Goal: Information Seeking & Learning: Check status

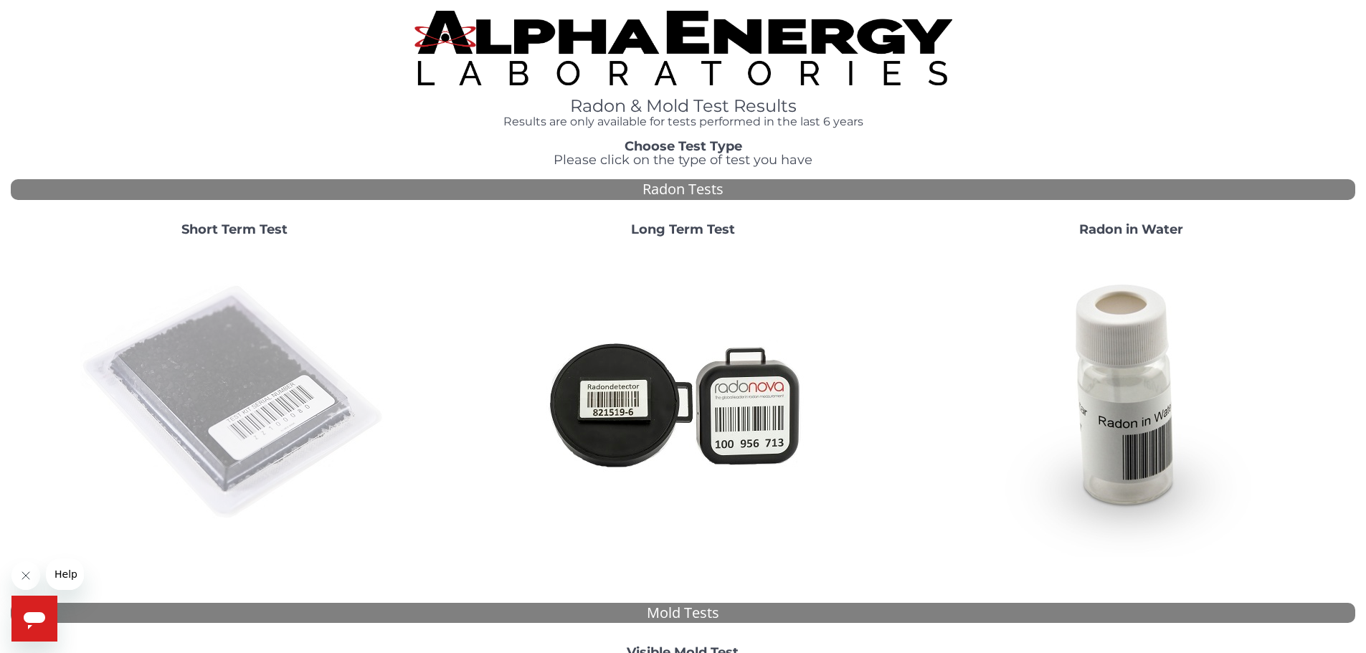
click at [233, 369] on img at bounding box center [234, 403] width 308 height 308
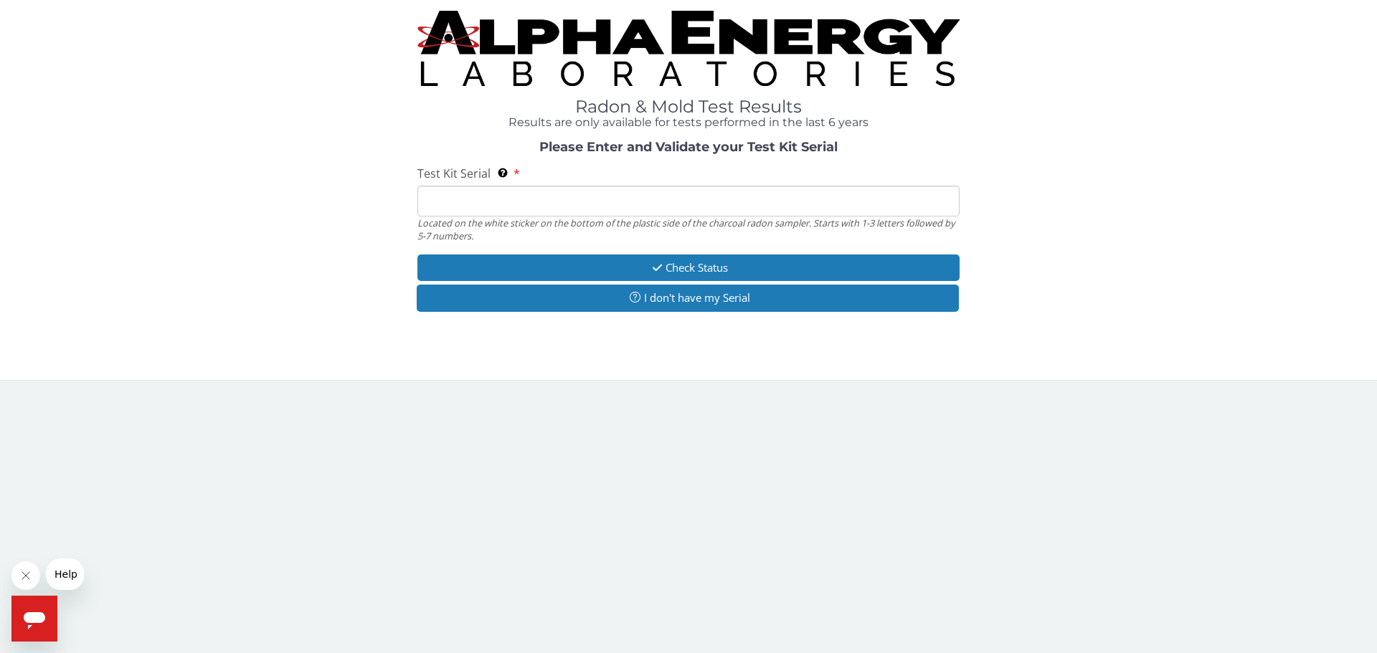
click at [524, 194] on input "Test Kit Serial Located on the white sticker on the bottom of the plastic side …" at bounding box center [688, 201] width 542 height 31
type input "LR107174"
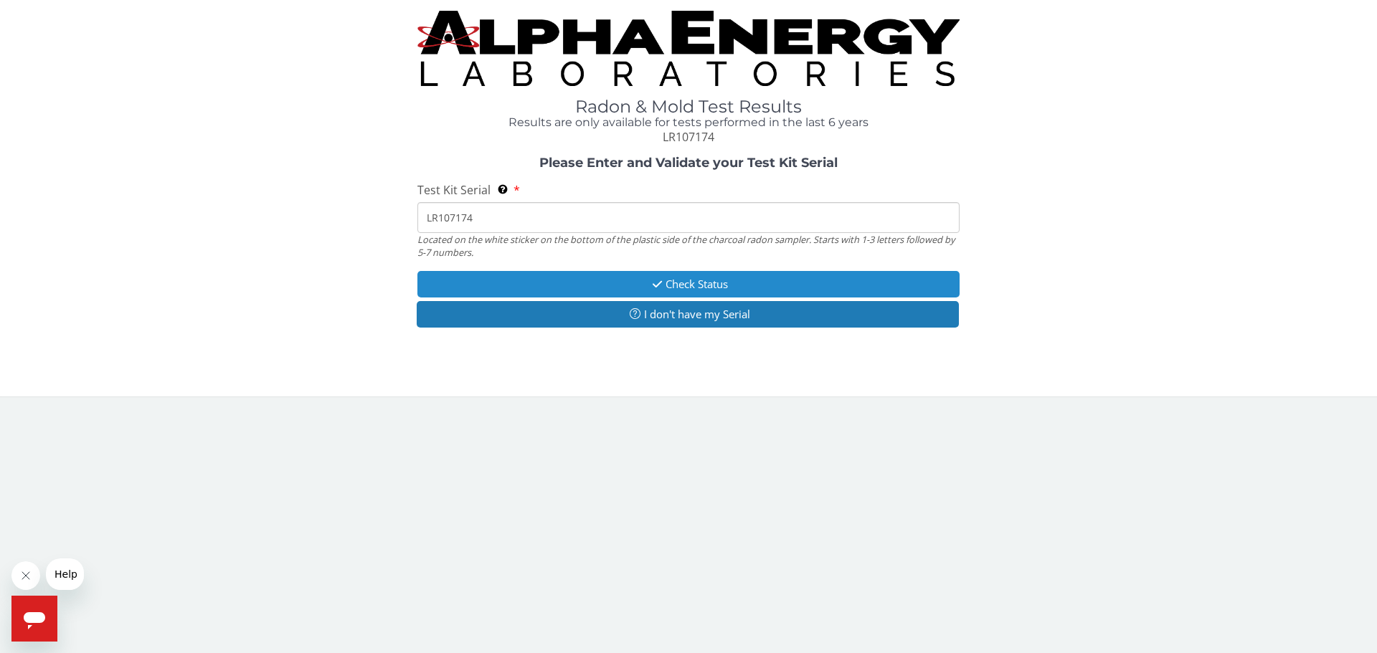
click at [656, 280] on icon "button" at bounding box center [657, 284] width 16 height 11
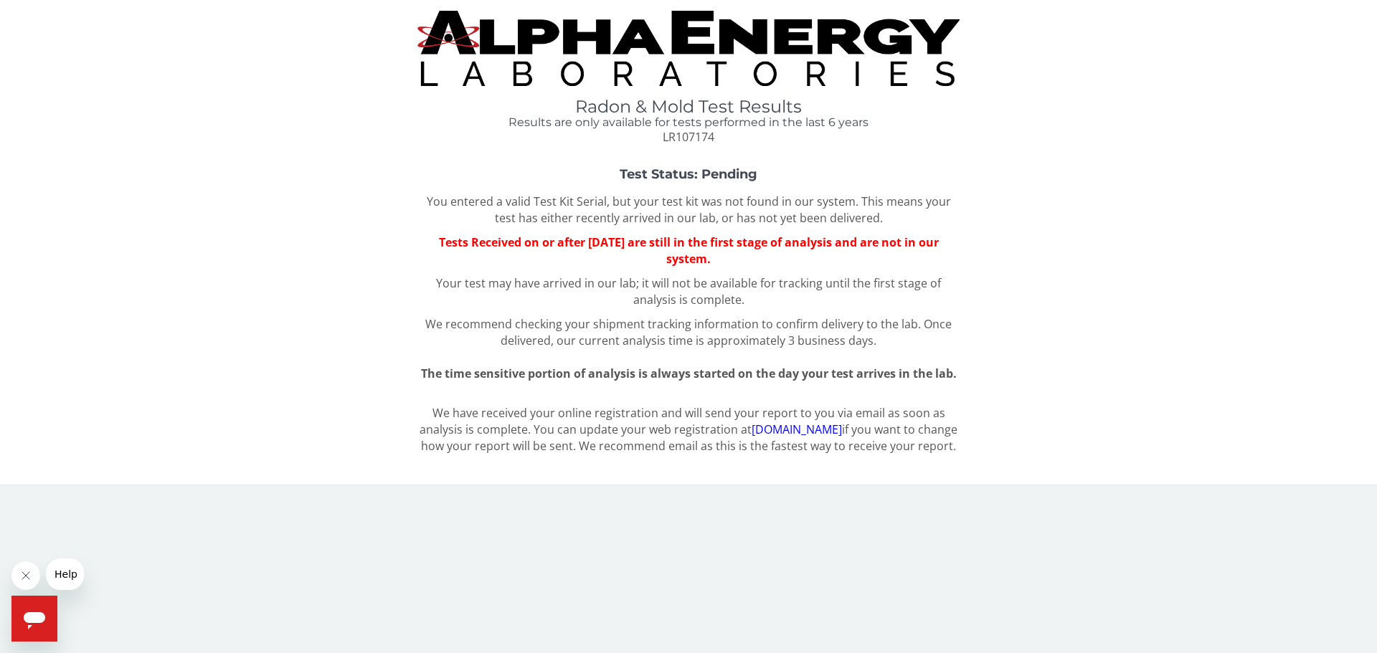
click at [836, 432] on link "[DOMAIN_NAME]" at bounding box center [797, 430] width 90 height 16
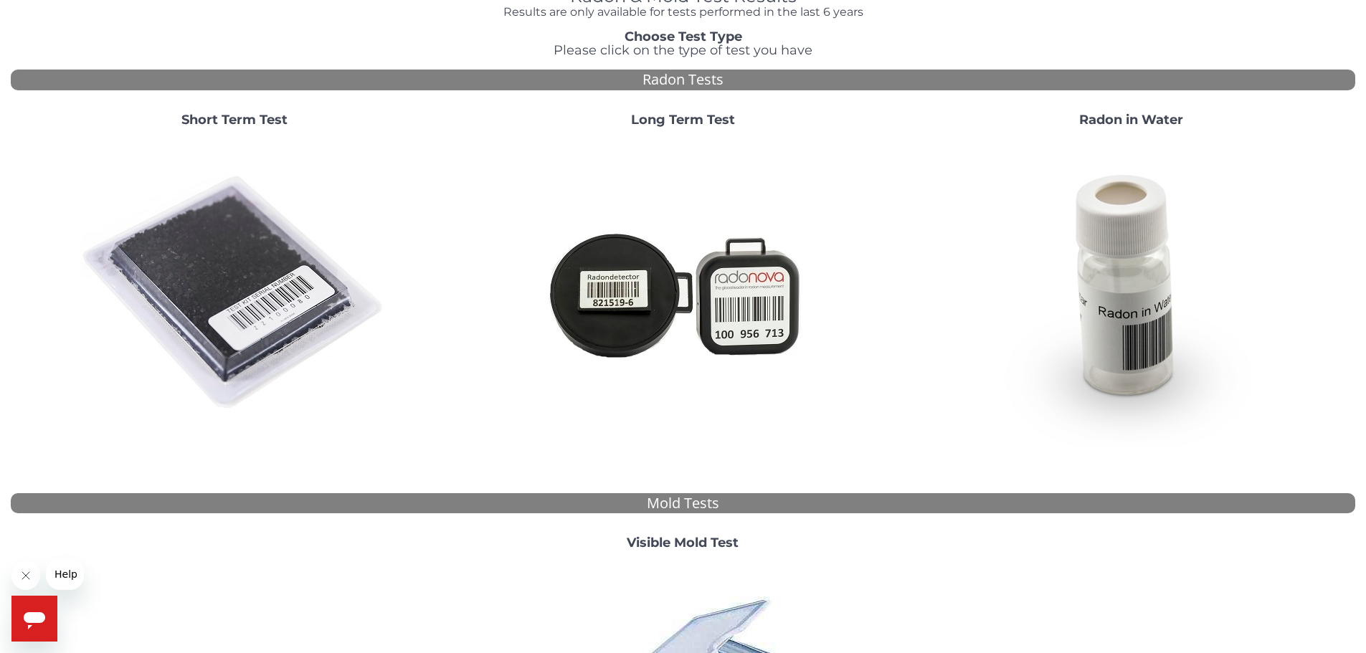
scroll to position [108, 0]
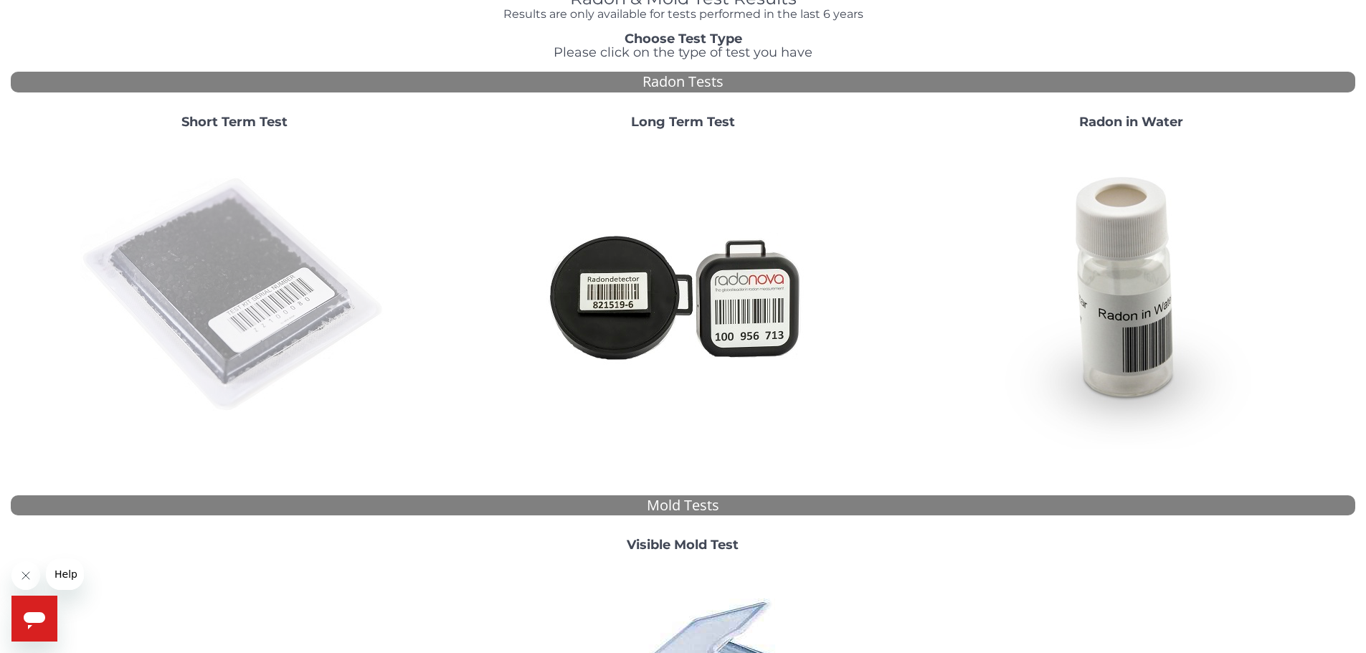
click at [230, 317] on img at bounding box center [234, 295] width 308 height 308
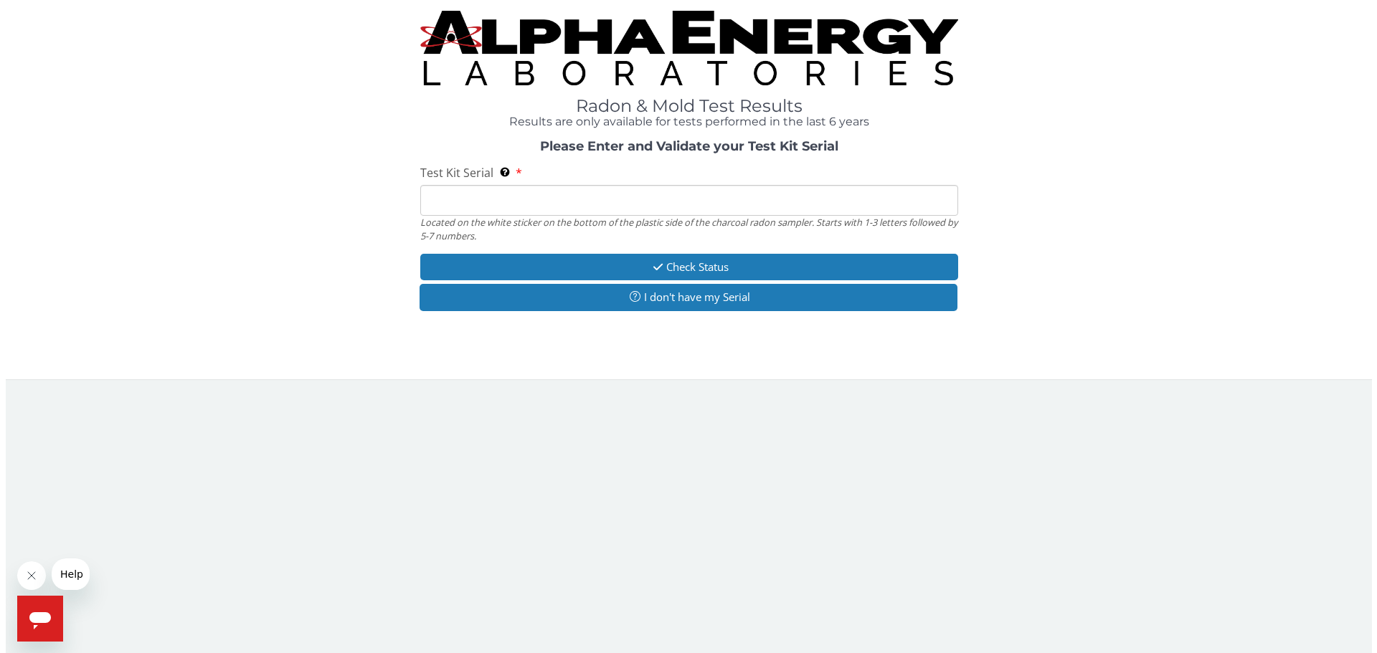
scroll to position [0, 0]
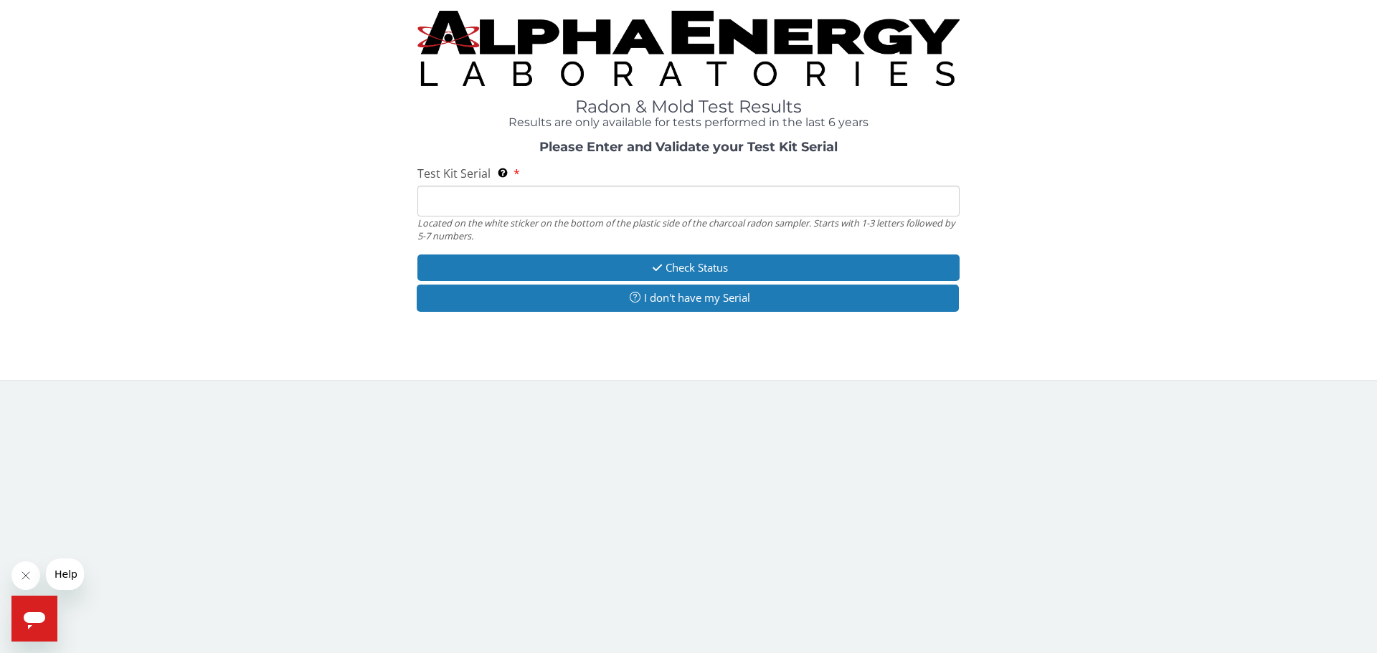
click at [523, 202] on input "Test Kit Serial Located on the white sticker on the bottom of the plastic side …" at bounding box center [688, 201] width 542 height 31
type input "LR107174"
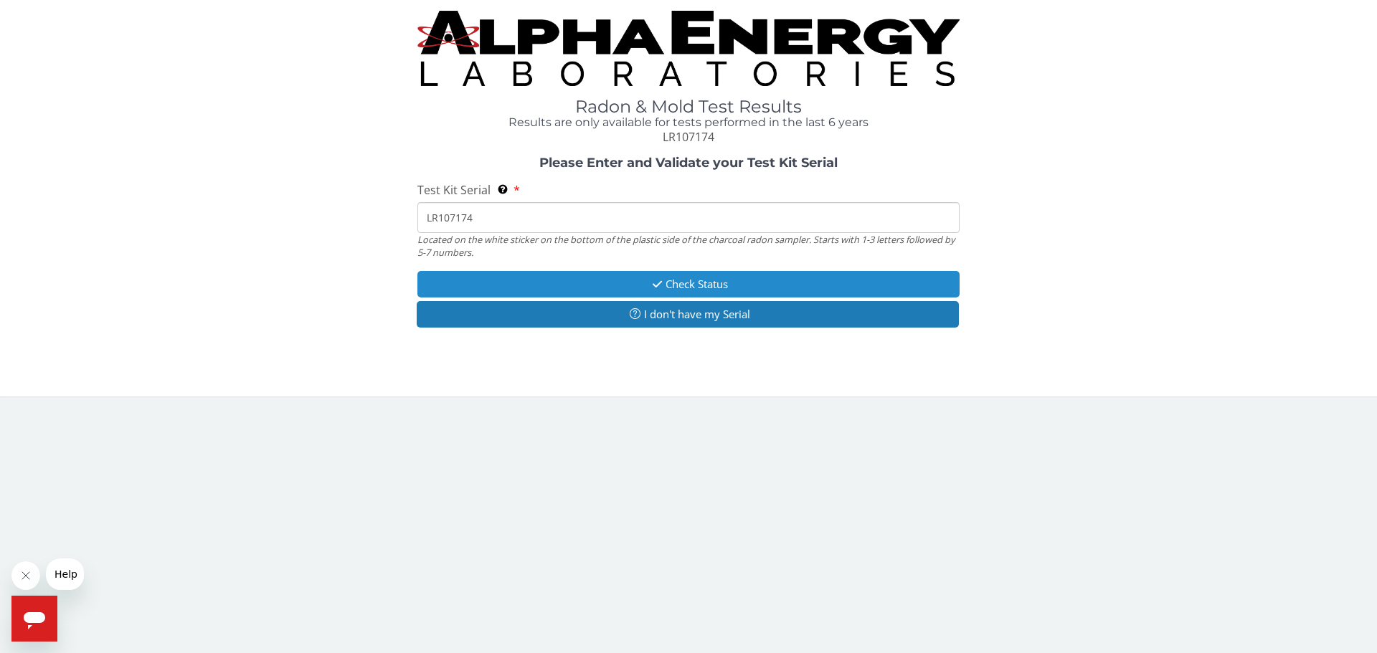
click at [668, 287] on button "Check Status" at bounding box center [688, 284] width 542 height 27
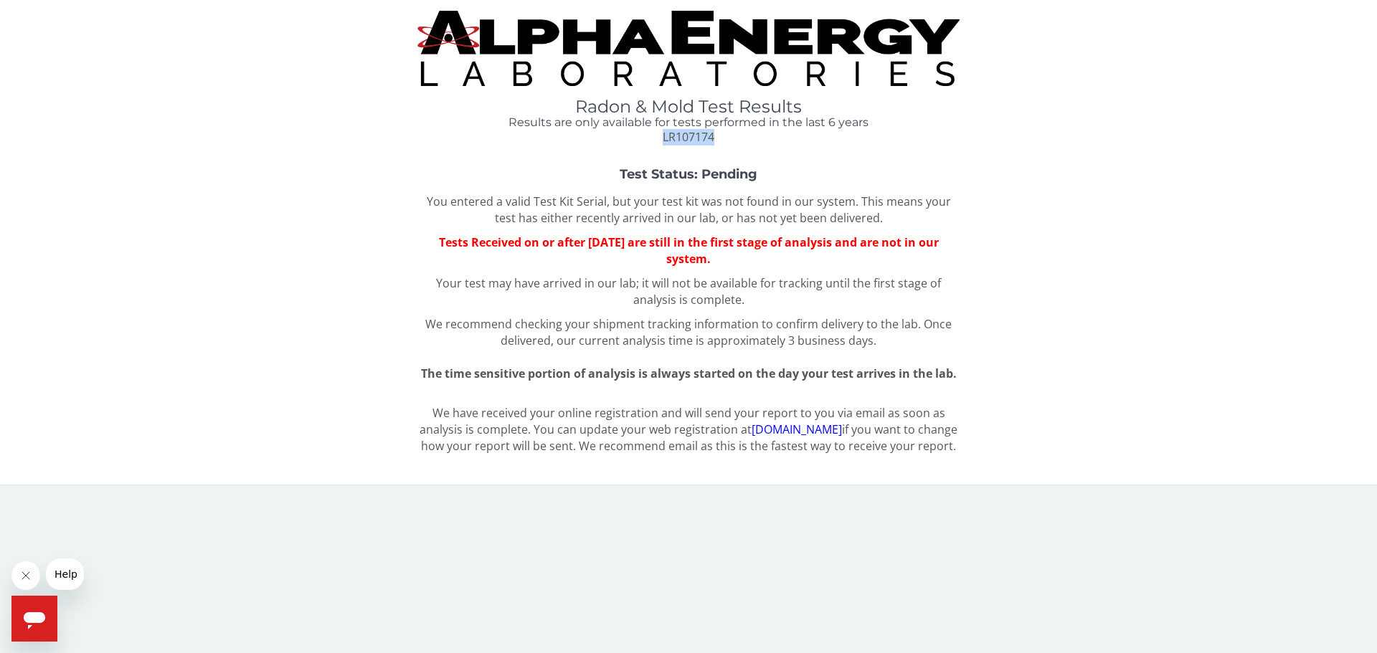
drag, startPoint x: 722, startPoint y: 143, endPoint x: 662, endPoint y: 130, distance: 61.8
click at [662, 130] on div "Radon & Mold Test Results Results are only available for tests performed in the…" at bounding box center [688, 122] width 542 height 48
copy span "LR107174"
